Goal: Transaction & Acquisition: Purchase product/service

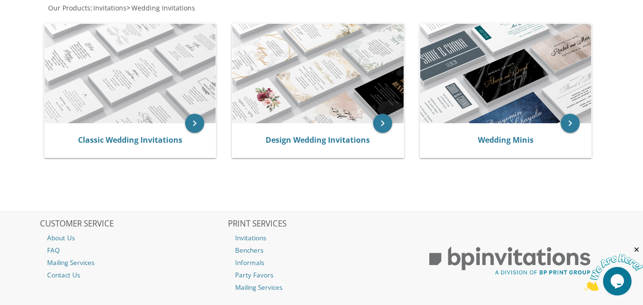
scroll to position [190, 0]
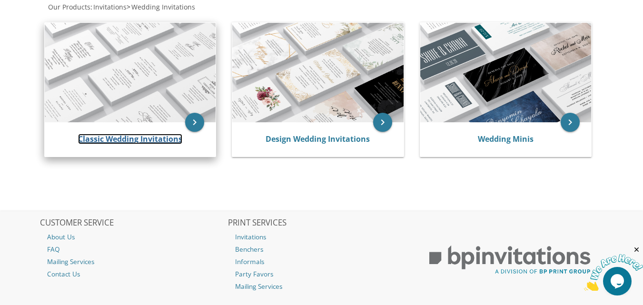
click at [143, 136] on link "Classic Wedding Invitations" at bounding box center [130, 139] width 104 height 10
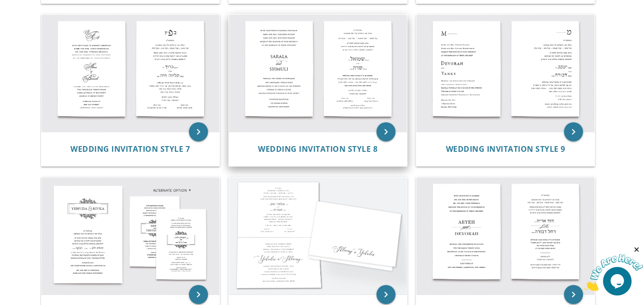
scroll to position [523, 0]
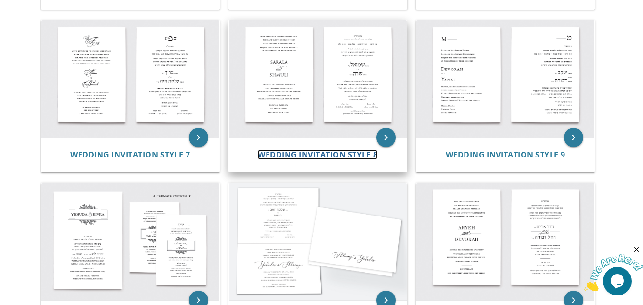
click at [320, 155] on span "Wedding Invitation Style 8" at bounding box center [317, 154] width 119 height 10
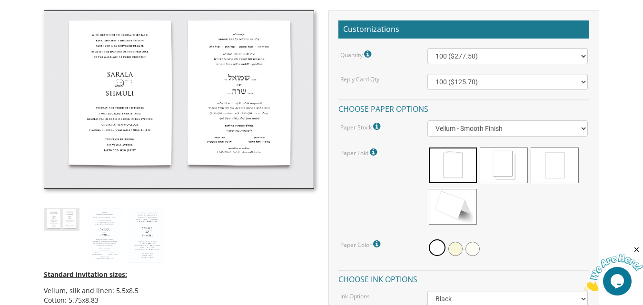
scroll to position [190, 0]
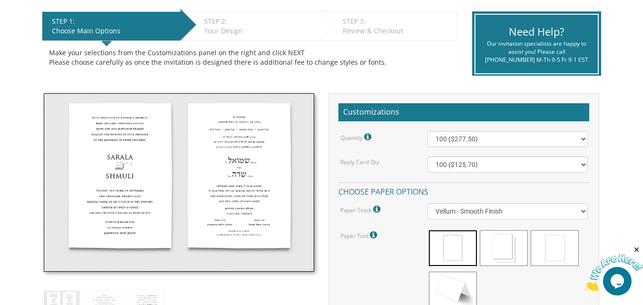
click at [231, 22] on div "STEP 2: EDIT" at bounding box center [259, 22] width 110 height 10
